Goal: Task Accomplishment & Management: Manage account settings

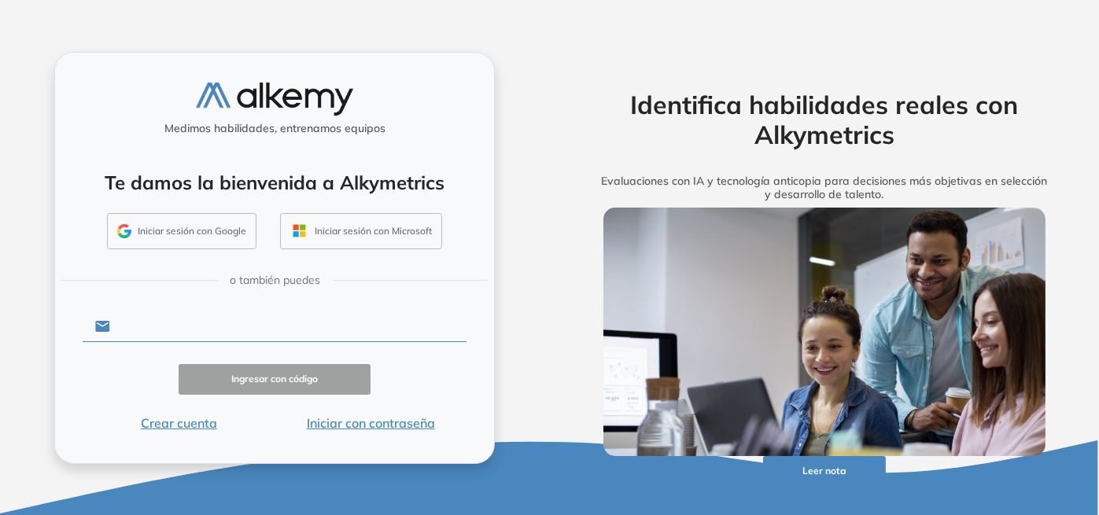
click at [199, 326] on input "text" at bounding box center [288, 327] width 356 height 30
type input "**********"
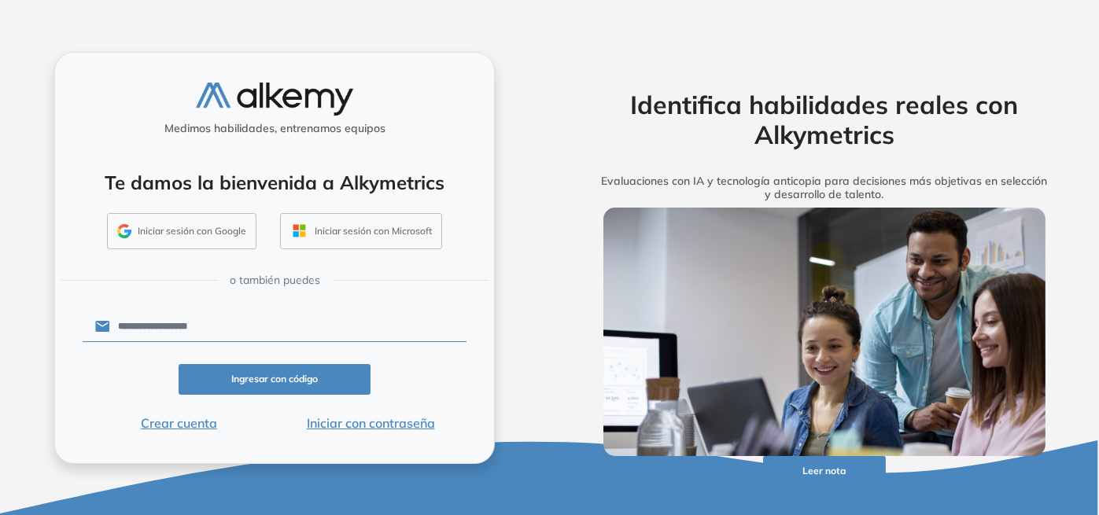
click at [252, 374] on button "Ingresar con código" at bounding box center [275, 379] width 192 height 31
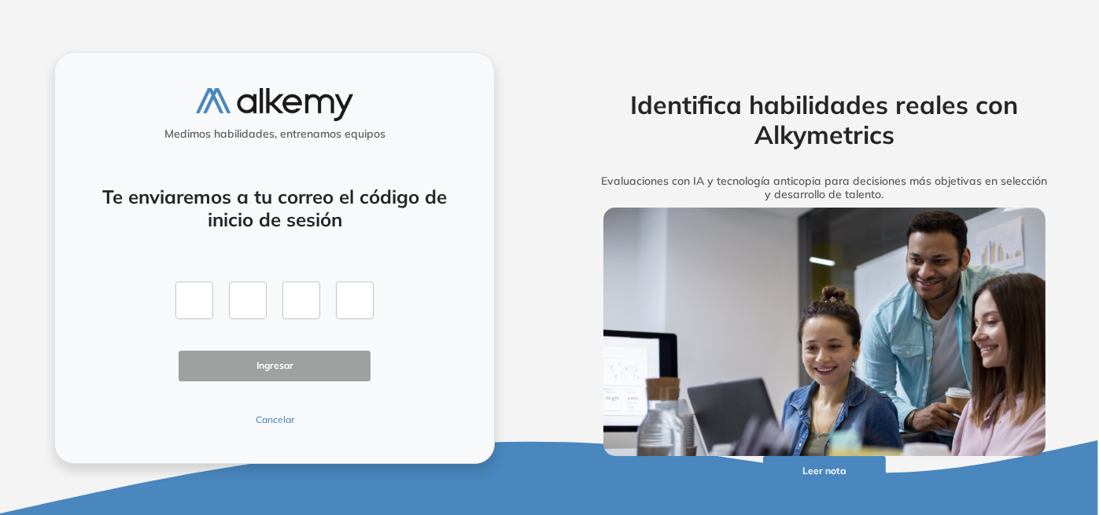
drag, startPoint x: 216, startPoint y: 304, endPoint x: 205, endPoint y: 301, distance: 11.5
click at [216, 304] on div at bounding box center [274, 301] width 198 height 38
click at [205, 301] on input "text" at bounding box center [194, 301] width 38 height 38
paste input "*"
type input "*"
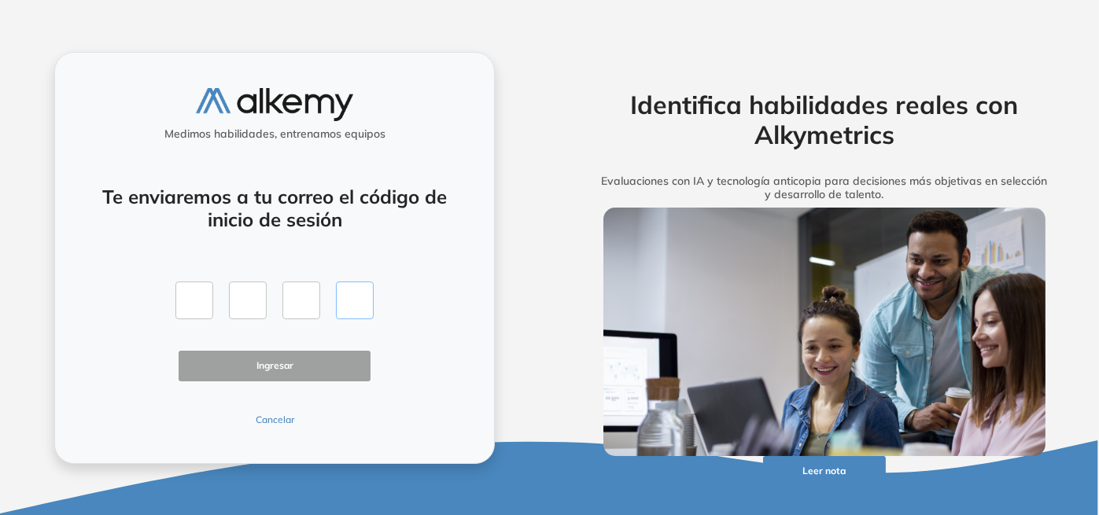
type input "*"
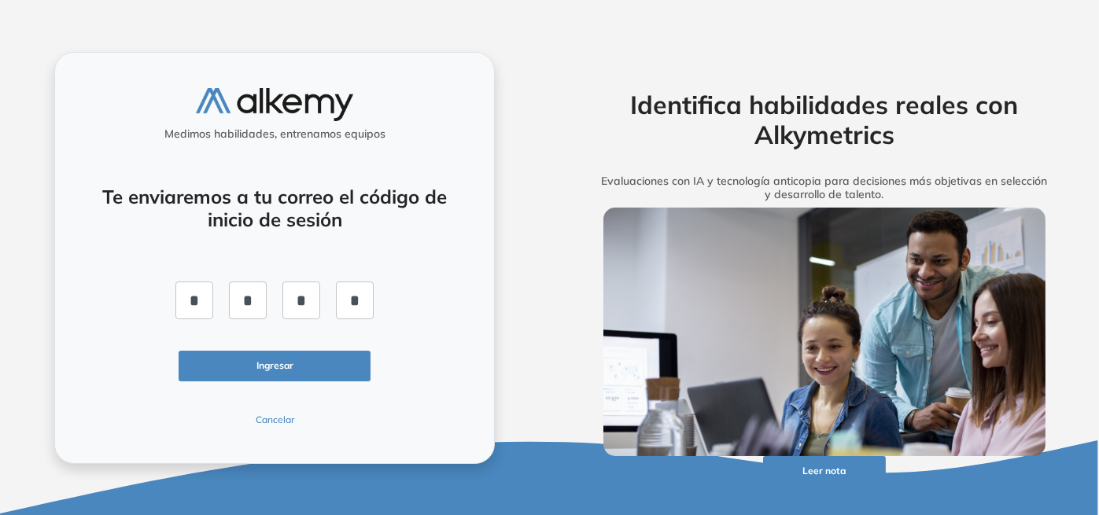
click at [276, 372] on button "Ingresar" at bounding box center [275, 366] width 192 height 31
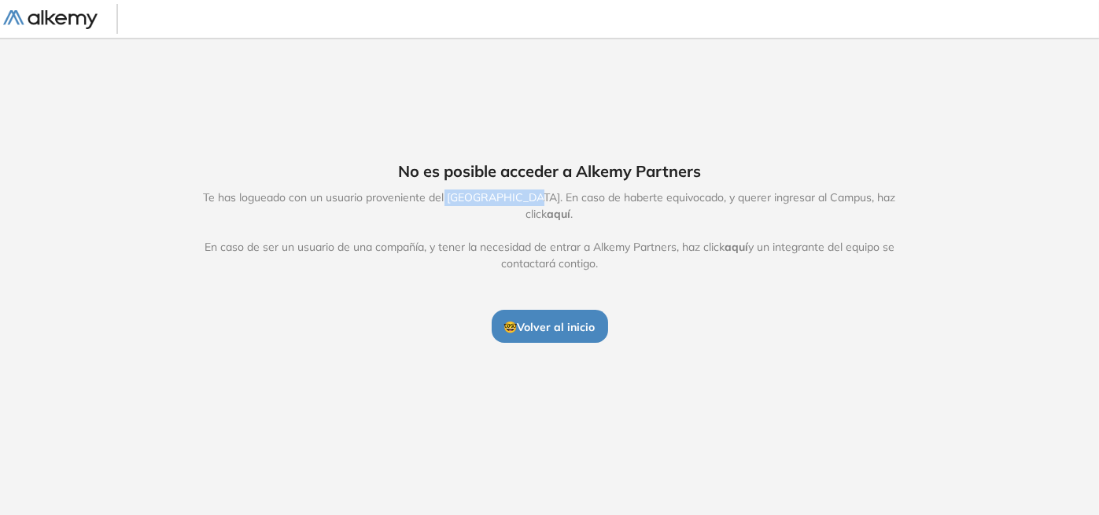
drag, startPoint x: 515, startPoint y: 213, endPoint x: 434, endPoint y: 207, distance: 81.3
click at [434, 207] on span "Te has logueado con un usuario proveniente del [GEOGRAPHIC_DATA]. En caso de ha…" at bounding box center [550, 231] width 726 height 83
click at [438, 208] on span "Te has logueado con un usuario proveniente del [GEOGRAPHIC_DATA]. En caso de ha…" at bounding box center [550, 231] width 726 height 83
drag, startPoint x: 435, startPoint y: 208, endPoint x: 515, endPoint y: 208, distance: 80.3
click at [515, 208] on span "Te has logueado con un usuario proveniente del [GEOGRAPHIC_DATA]. En caso de ha…" at bounding box center [550, 231] width 726 height 83
